Goal: Navigation & Orientation: Find specific page/section

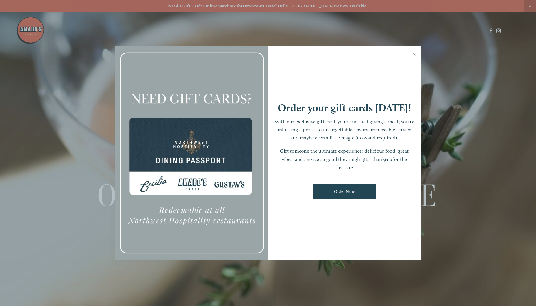
click at [414, 53] on link "Close" at bounding box center [414, 55] width 11 height 16
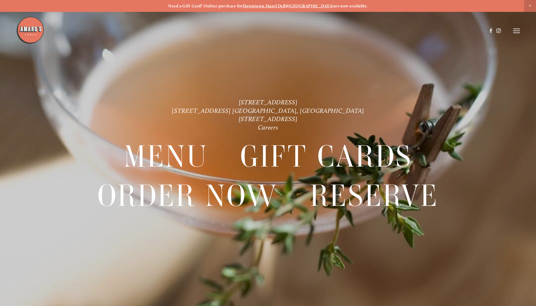
click at [519, 30] on icon at bounding box center [516, 30] width 7 height 5
click at [394, 31] on span "Menu" at bounding box center [399, 30] width 12 height 5
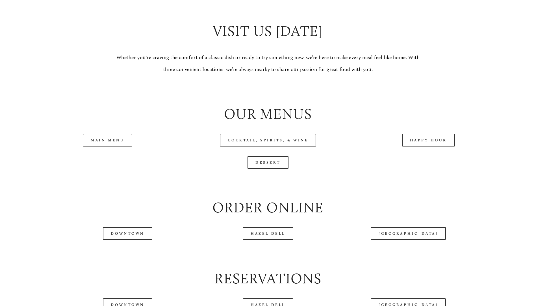
scroll to position [593, 0]
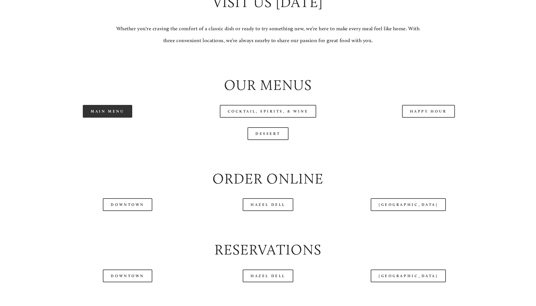
click at [120, 118] on link "Main Menu" at bounding box center [107, 111] width 49 height 13
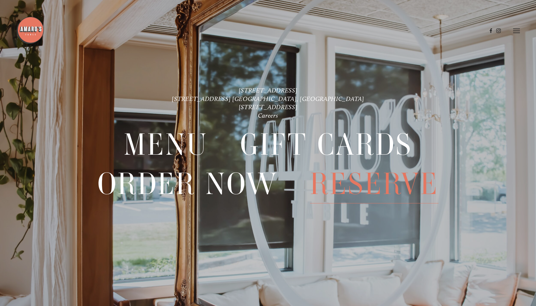
scroll to position [1215, 0]
